Goal: Information Seeking & Learning: Learn about a topic

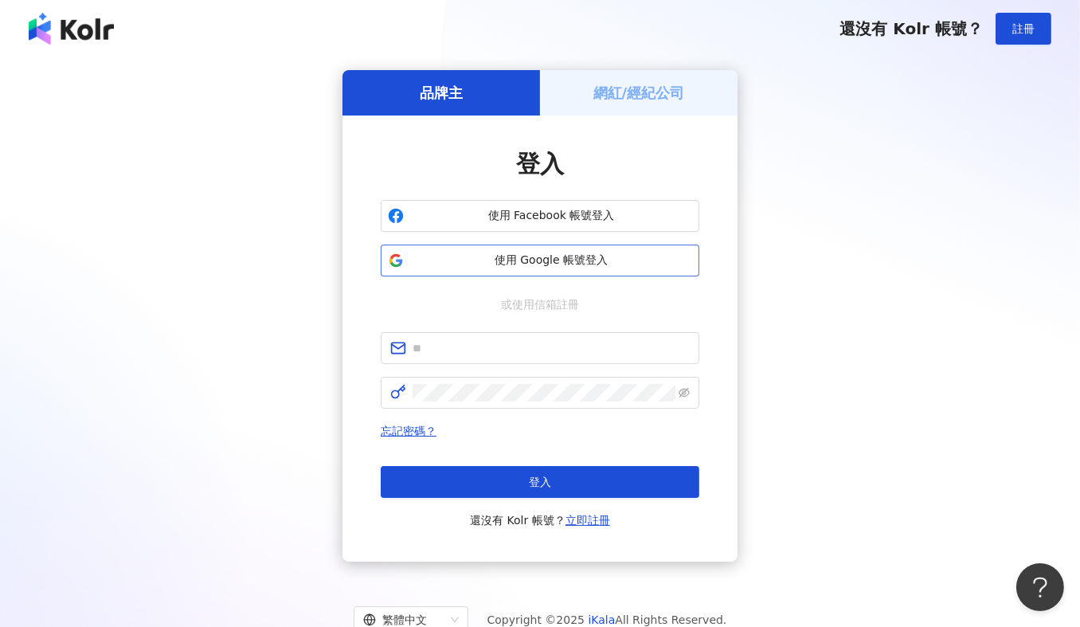
click at [539, 267] on span "使用 Google 帳號登入" at bounding box center [551, 260] width 282 height 16
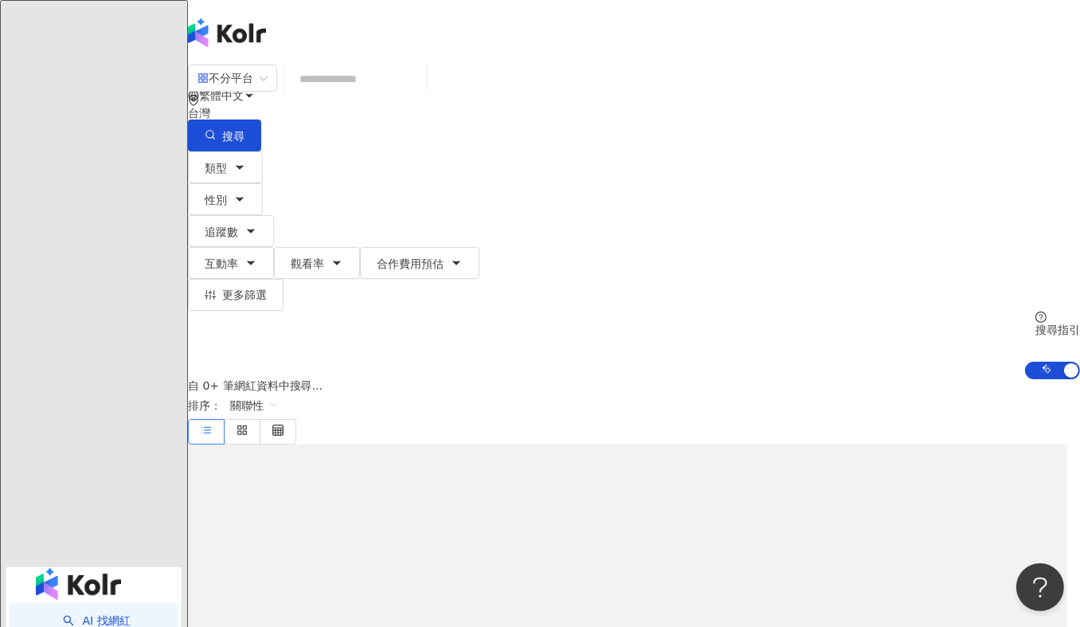
click at [420, 94] on input "search" at bounding box center [355, 79] width 129 height 30
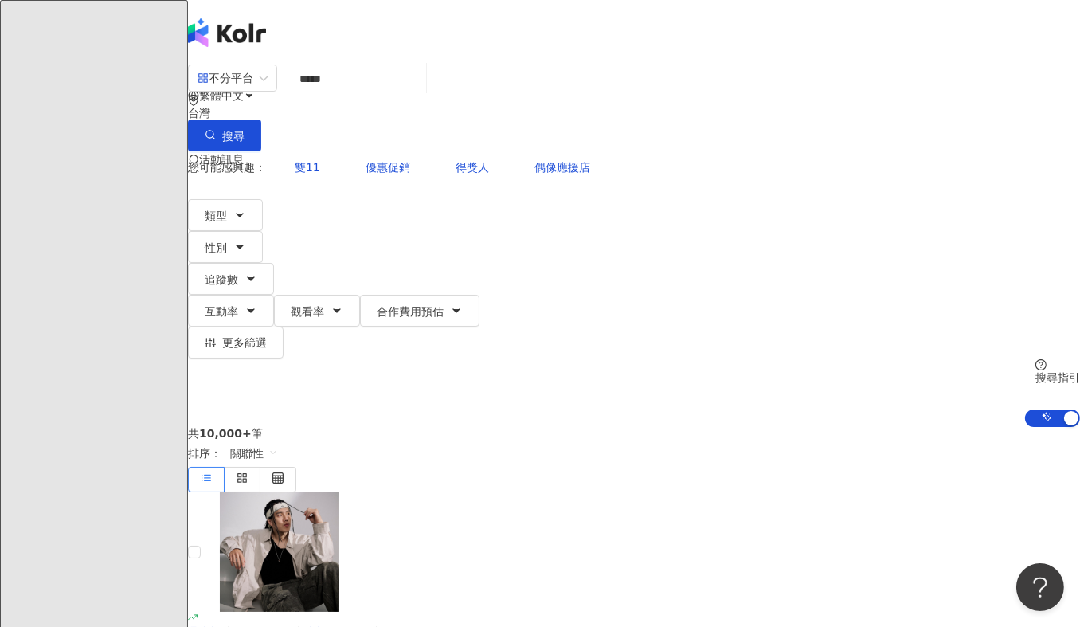
type input "******"
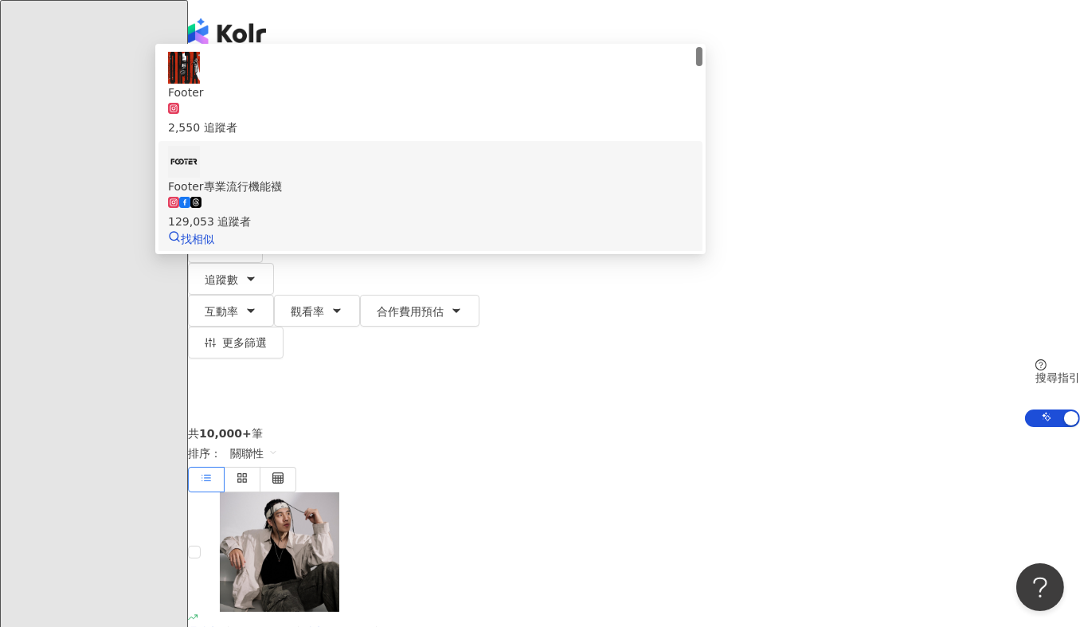
click at [464, 213] on div "129,053 追蹤者" at bounding box center [430, 222] width 525 height 18
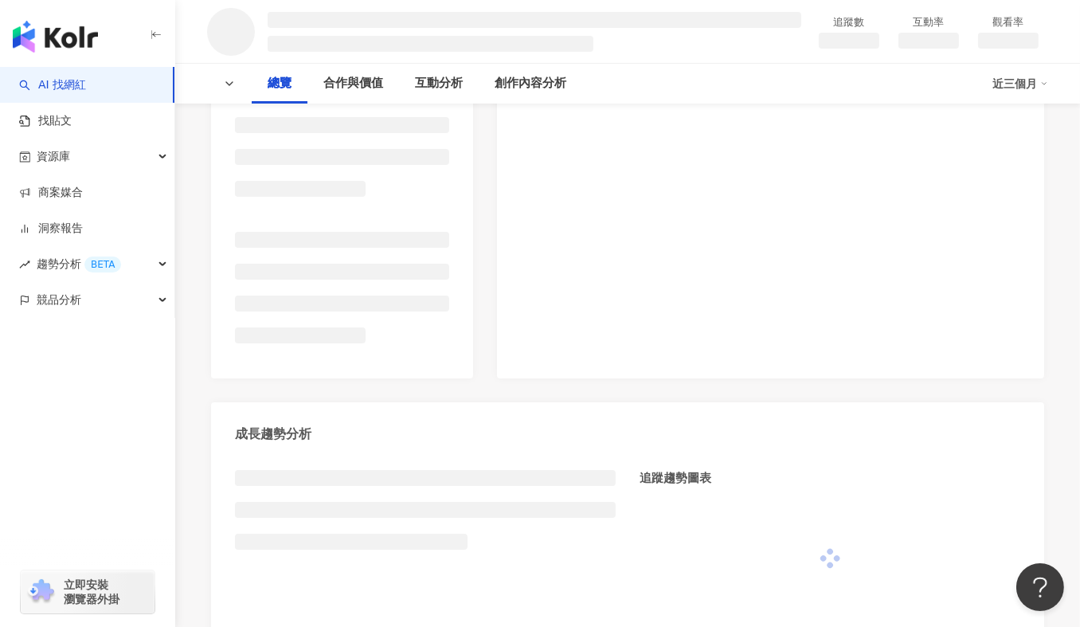
scroll to position [398, 0]
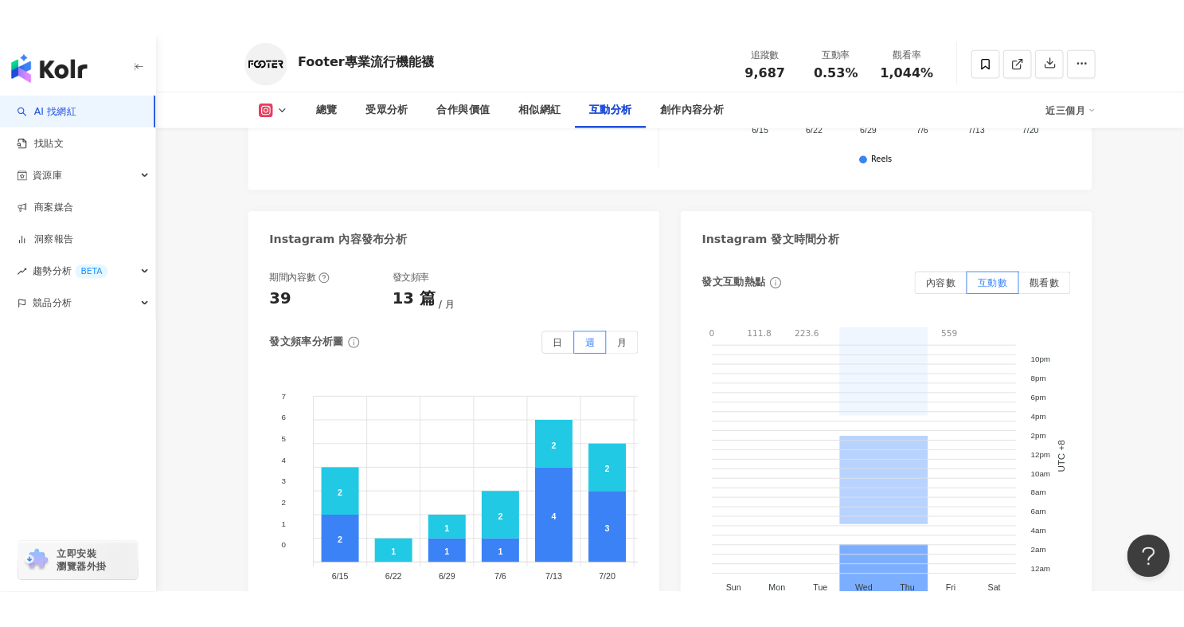
scroll to position [3982, 0]
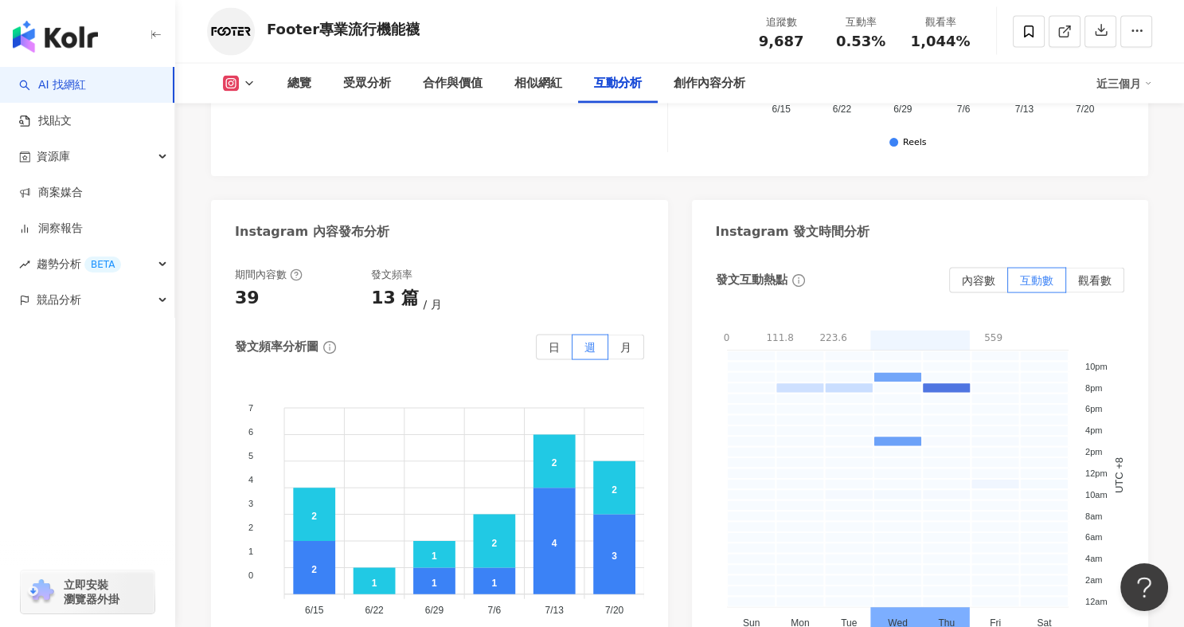
click at [983, 567] on div "發文互動熱點 內容數 互動數 觀看數 0 111.8 223.6 335.4 447.2 559 0 - 111.8 111.8 - 223.6 223.6 …" at bounding box center [920, 459] width 409 height 385
click at [1079, 274] on span "觀看數" at bounding box center [1094, 280] width 33 height 13
click at [1041, 274] on span "互動數" at bounding box center [1036, 280] width 33 height 13
click at [965, 274] on span "內容數" at bounding box center [978, 280] width 33 height 13
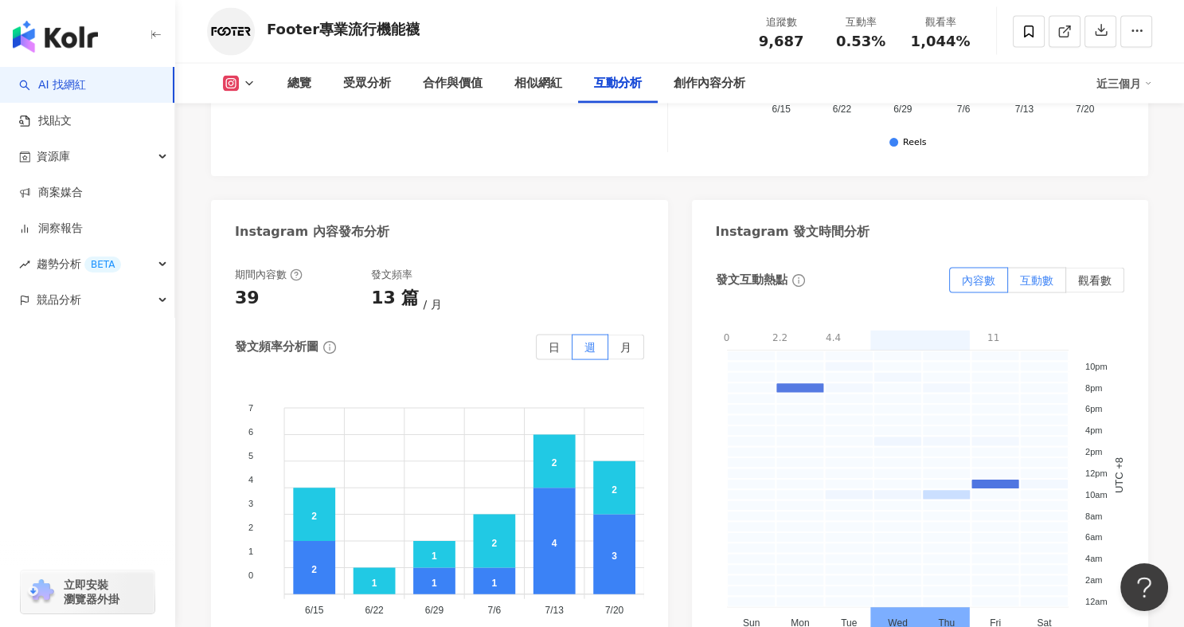
click at [1021, 274] on span "互動數" at bounding box center [1036, 280] width 33 height 13
click at [932, 200] on div "Instagram 發文時間分析" at bounding box center [920, 226] width 457 height 52
